Goal: Check status

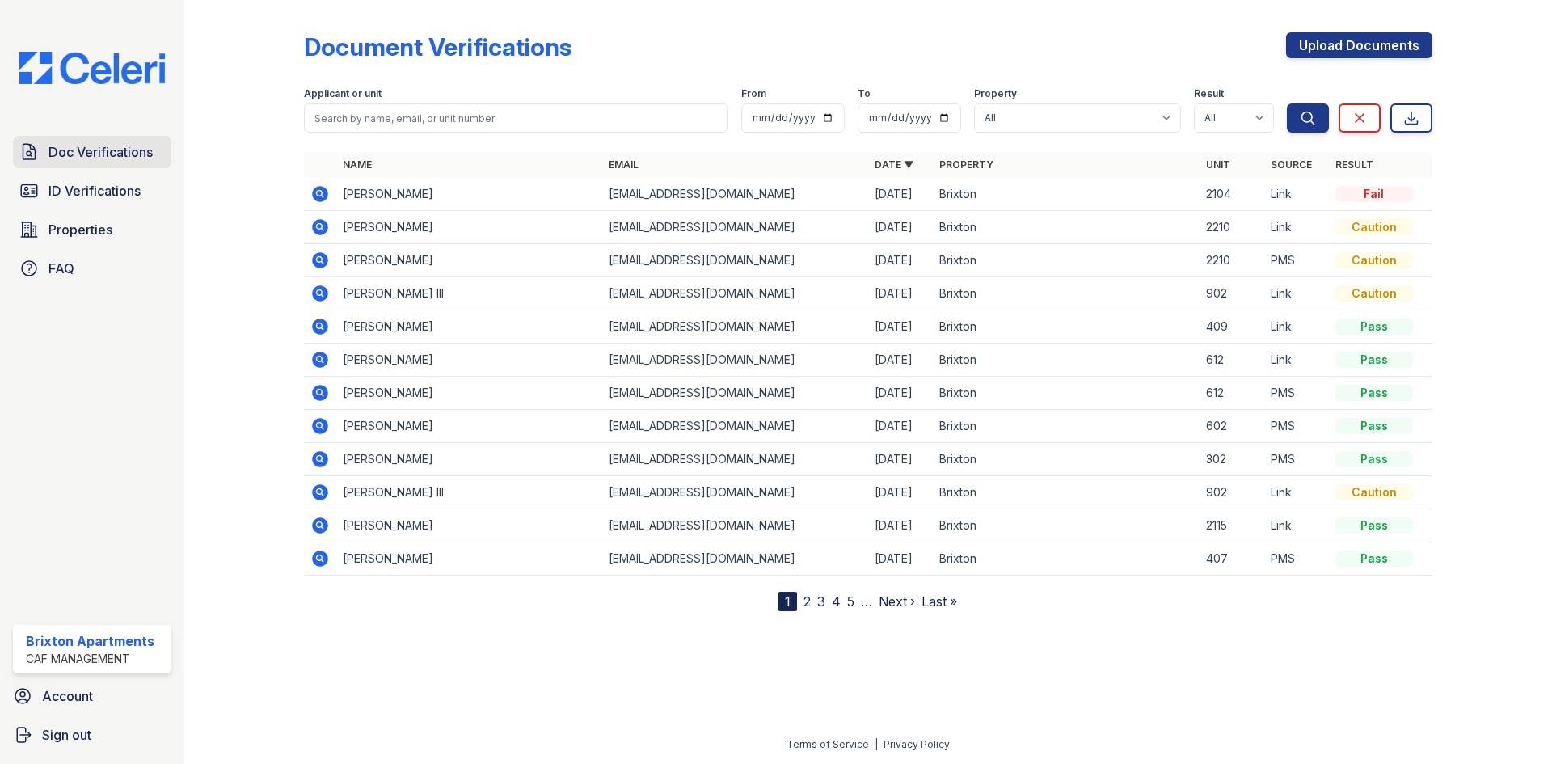
click at [76, 160] on span "Doc Verifications" at bounding box center [101, 151] width 104 height 19
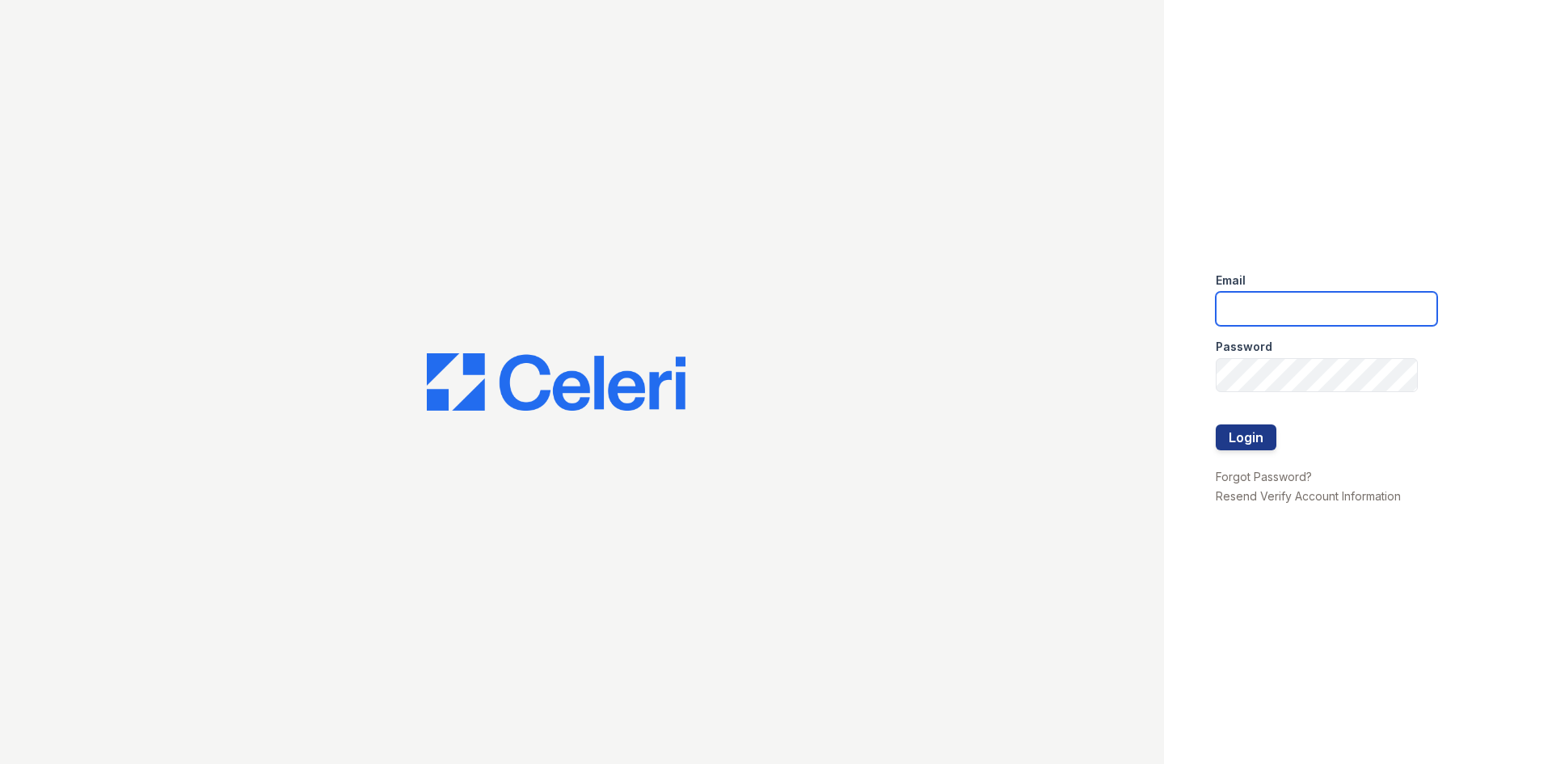
type input "[DOMAIN_NAME][EMAIL_ADDRESS][DOMAIN_NAME]"
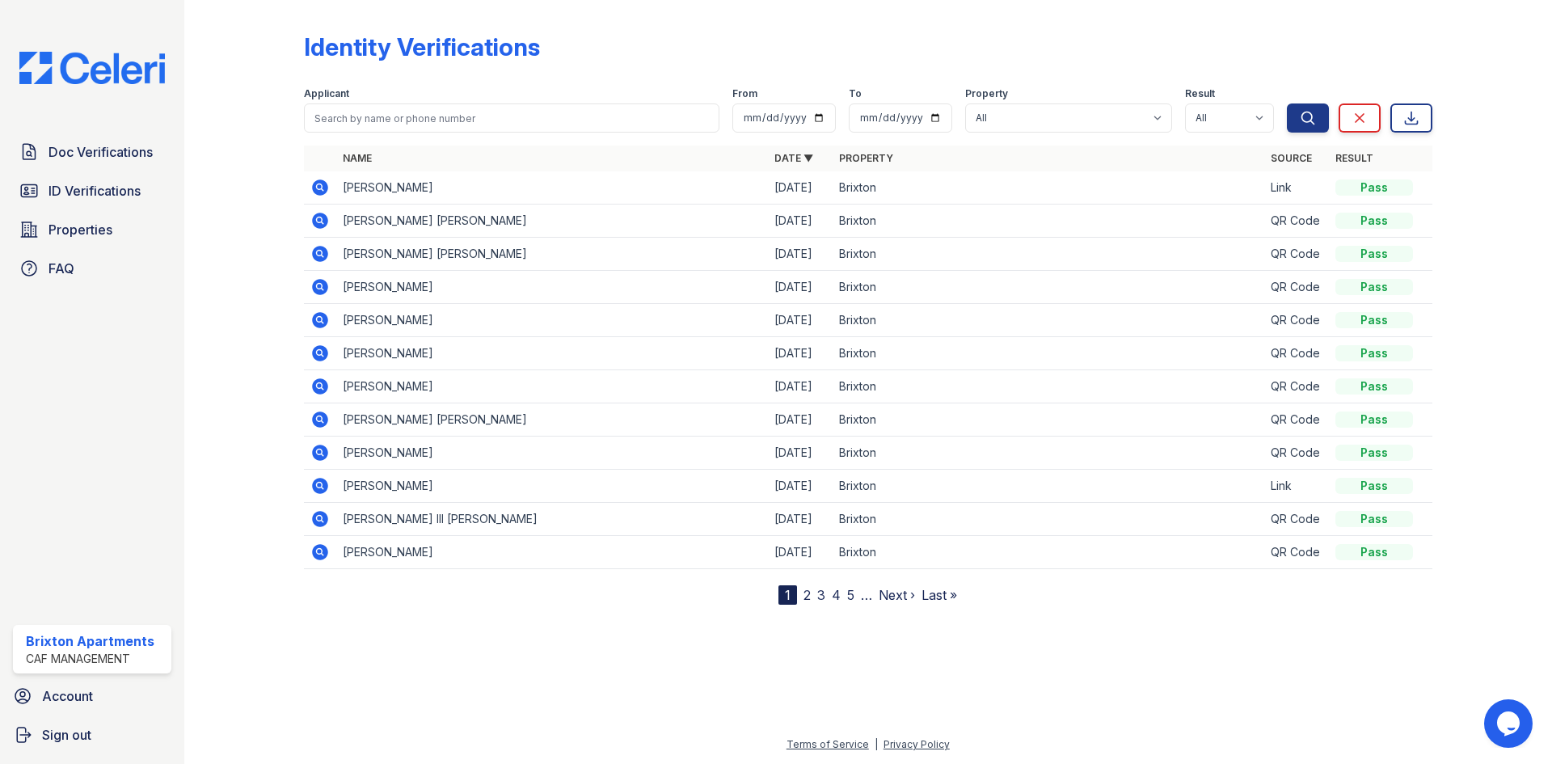
drag, startPoint x: 431, startPoint y: 134, endPoint x: 431, endPoint y: 116, distance: 17.8
click at [432, 134] on form "Applicant From To Property All Brixton Result All Pass Fail Caution Resubmit Se…" at bounding box center [868, 106] width 1129 height 65
click at [432, 116] on input "search" at bounding box center [512, 117] width 416 height 29
type input "miranda"
click at [1287, 103] on button "Search" at bounding box center [1308, 117] width 42 height 29
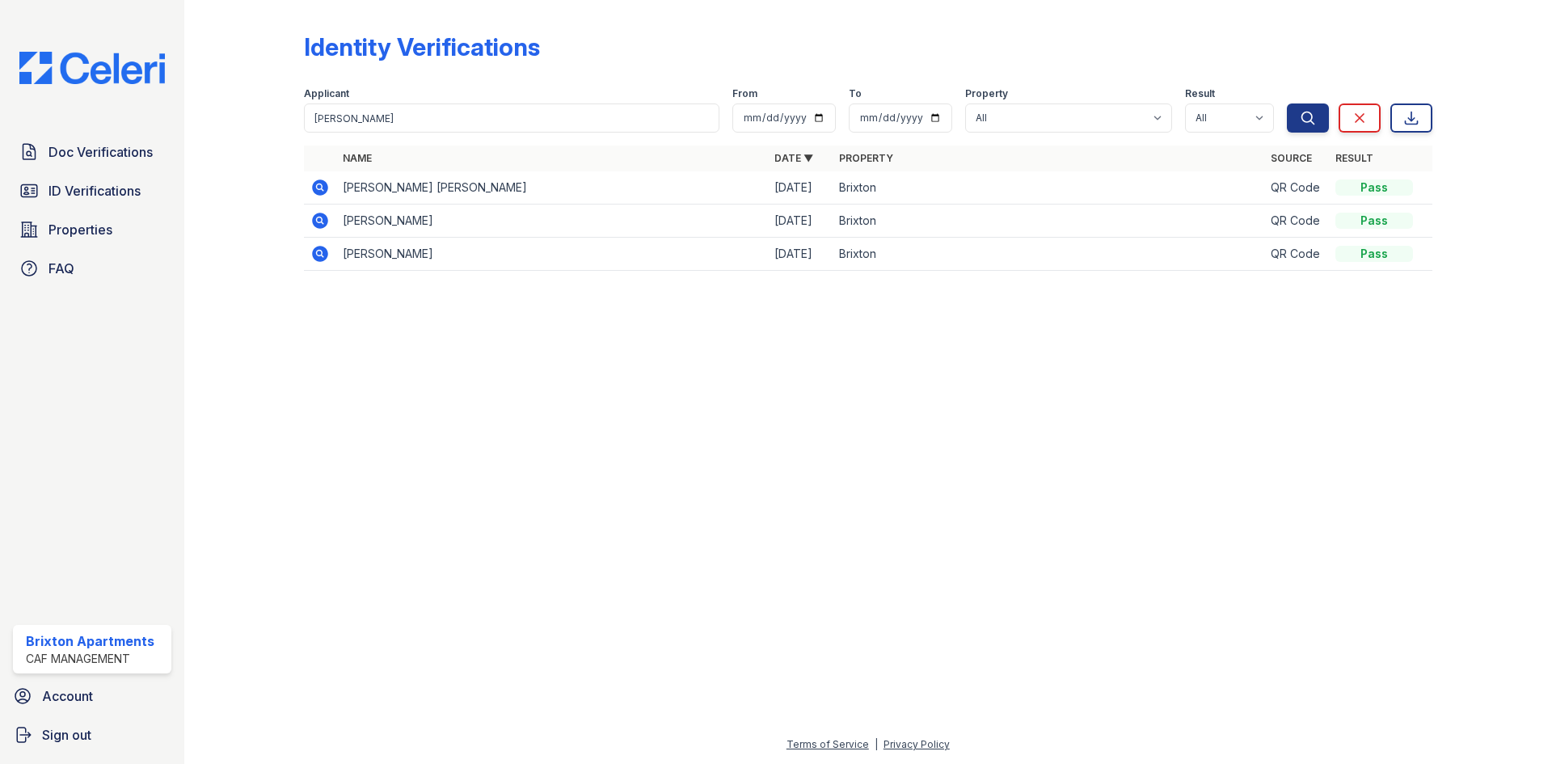
click at [318, 184] on icon at bounding box center [319, 187] width 19 height 19
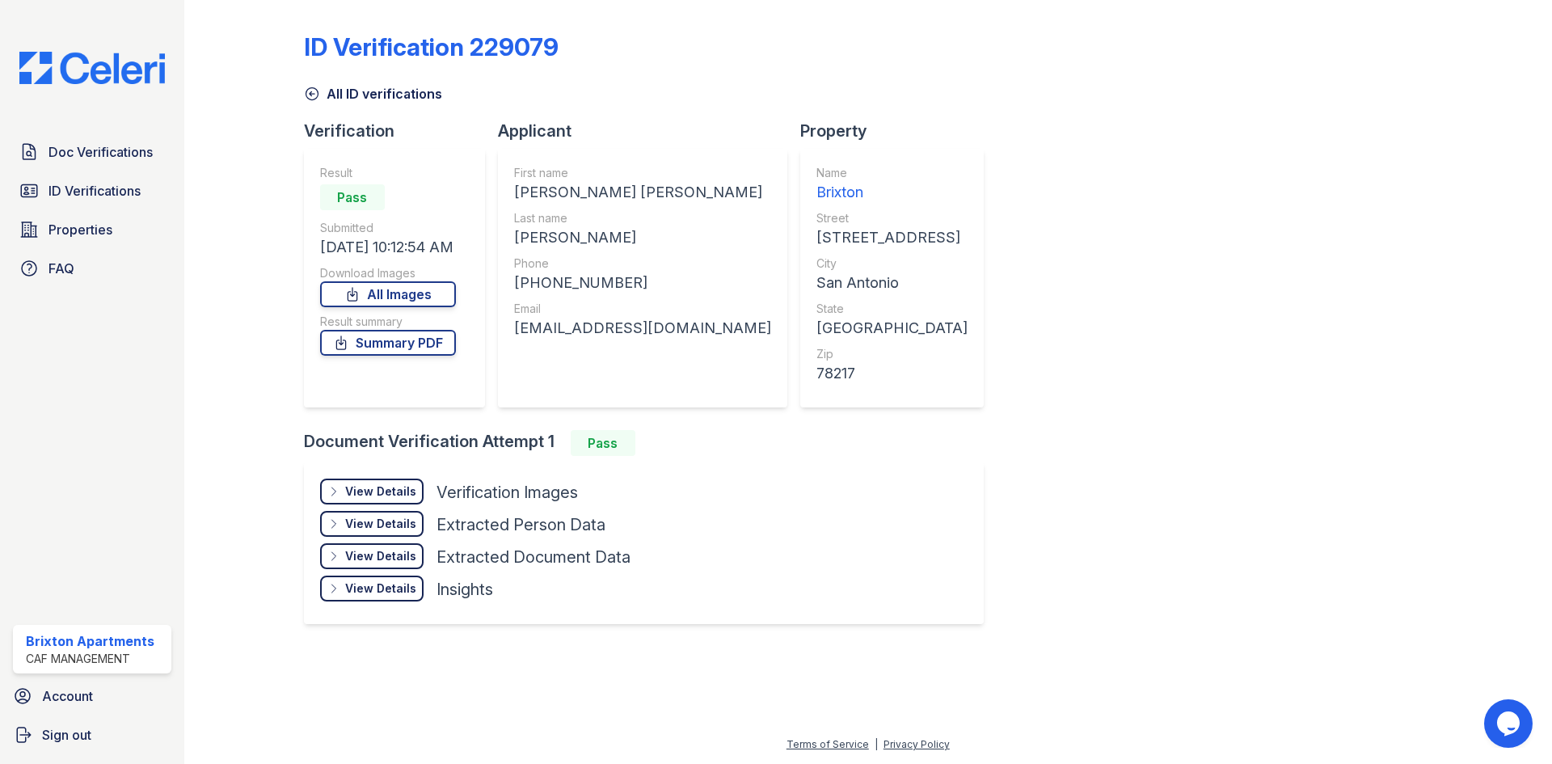
click at [403, 493] on div "View Details" at bounding box center [380, 491] width 71 height 16
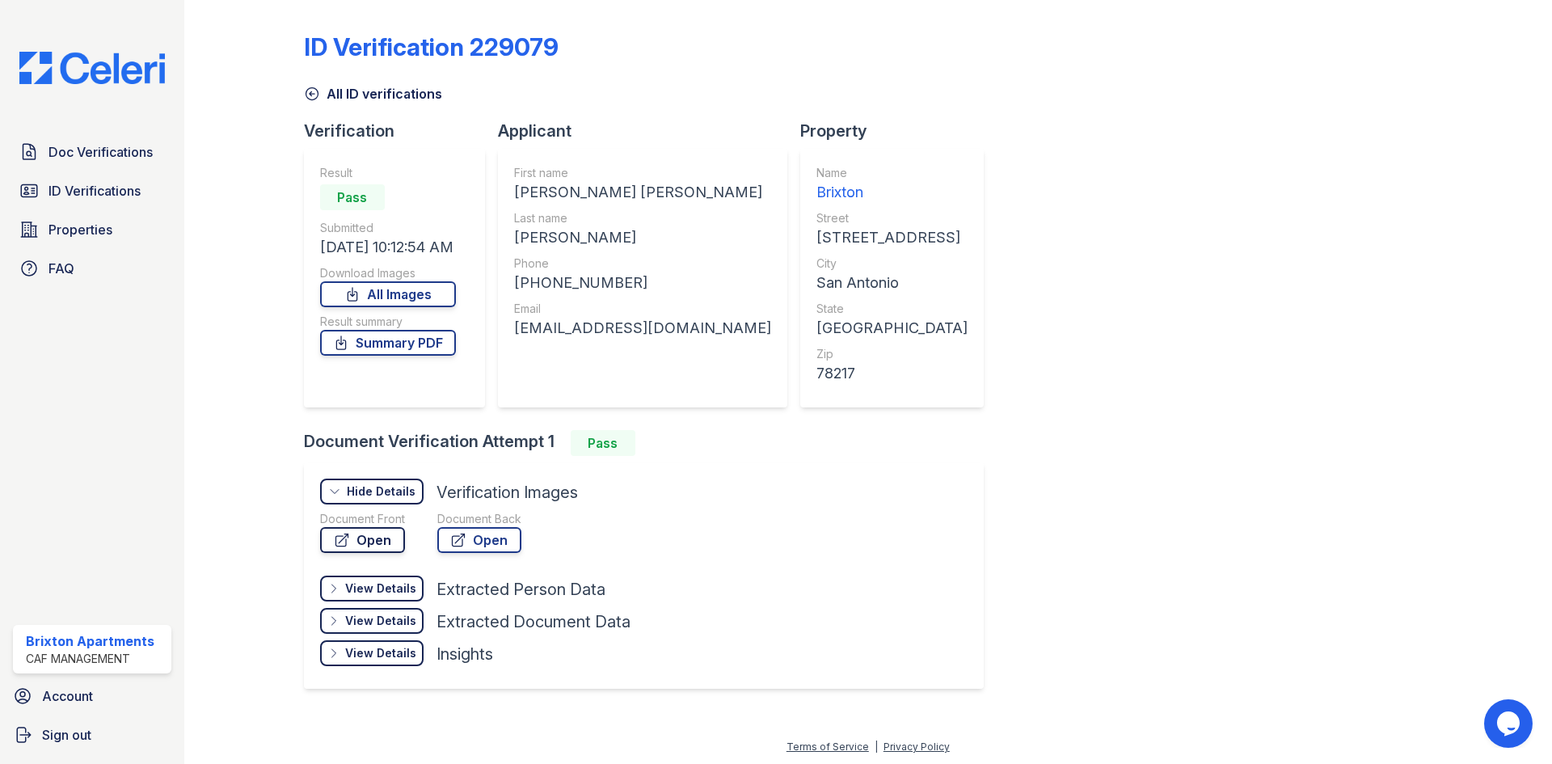
click at [363, 544] on link "Open" at bounding box center [362, 540] width 85 height 26
